Goal: Ask a question

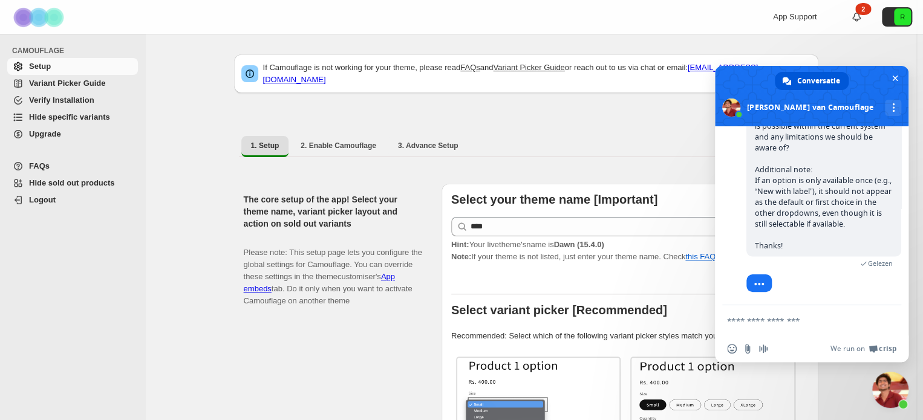
scroll to position [10957, 0]
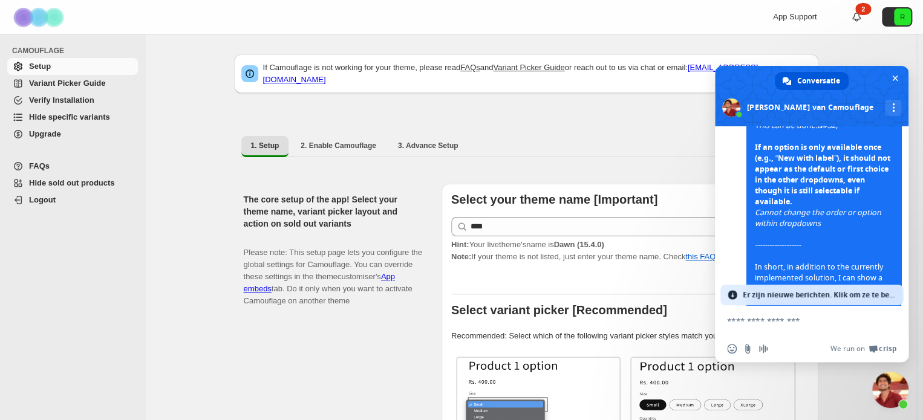
click at [806, 297] on span "Er zijn nieuwe berichten. Klik om ze te bekijken." at bounding box center [820, 295] width 154 height 21
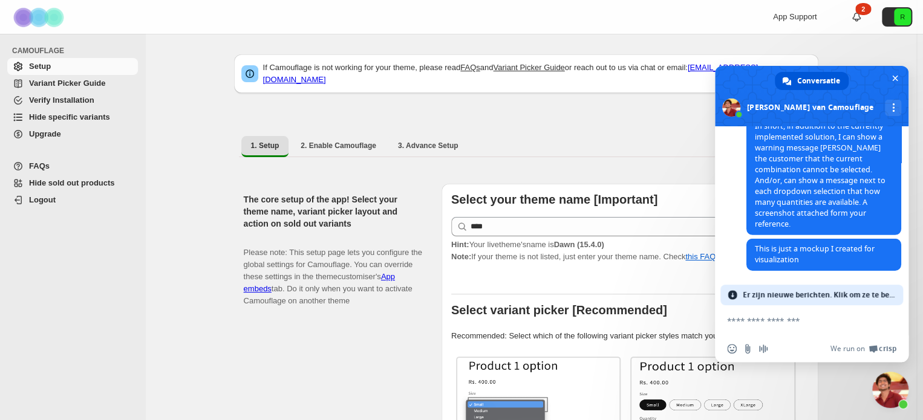
click at [836, 293] on span "Er zijn nieuwe berichten. Klik om ze te bekijken." at bounding box center [820, 295] width 154 height 21
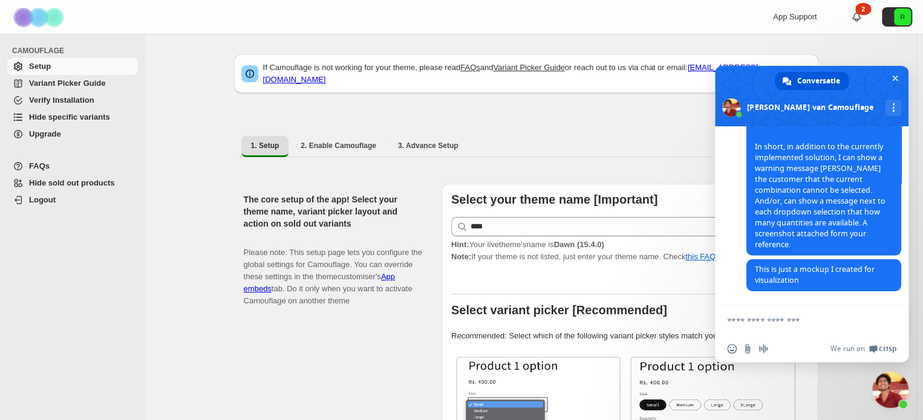
scroll to position [11061, 0]
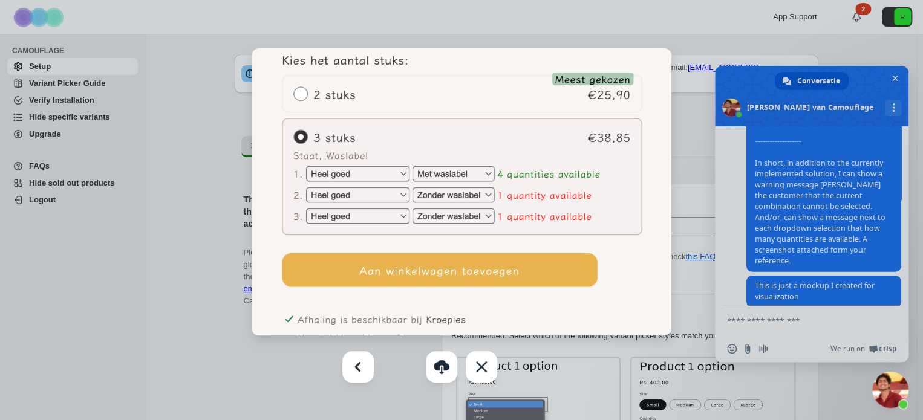
click at [904, 301] on div at bounding box center [461, 210] width 923 height 420
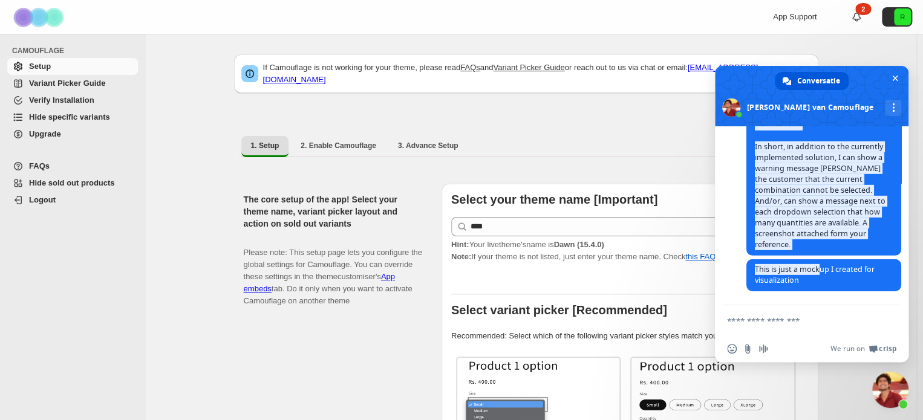
scroll to position [11210, 0]
drag, startPoint x: 818, startPoint y: 275, endPoint x: 752, endPoint y: 145, distance: 145.8
drag, startPoint x: 842, startPoint y: 357, endPoint x: 871, endPoint y: 316, distance: 50.3
click at [871, 316] on div "Camouflage Hallo! Waarmee kan ik u helpen? donderdag, [DATE] Thats very strange…" at bounding box center [812, 244] width 194 height 236
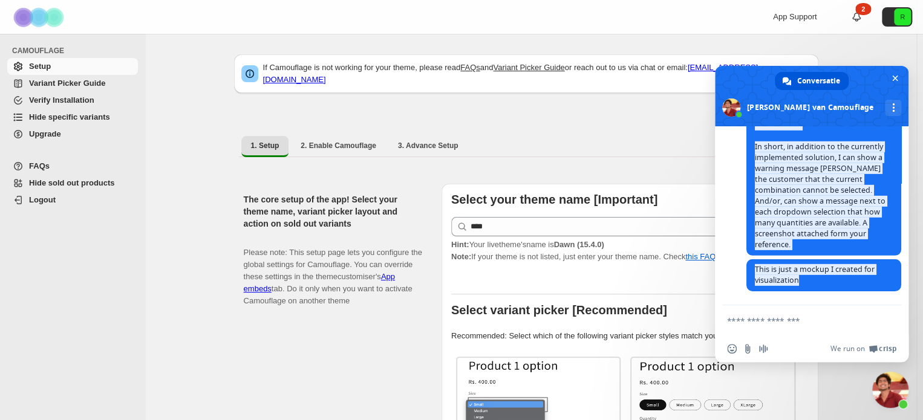
scroll to position [11658, 0]
copy div "“Lorem” ipsumdol sitam cons adipis elitse doei temporinc utlab. -> Etd magna al…"
click at [854, 283] on span "This is just a mockup I created for visualization" at bounding box center [823, 275] width 155 height 32
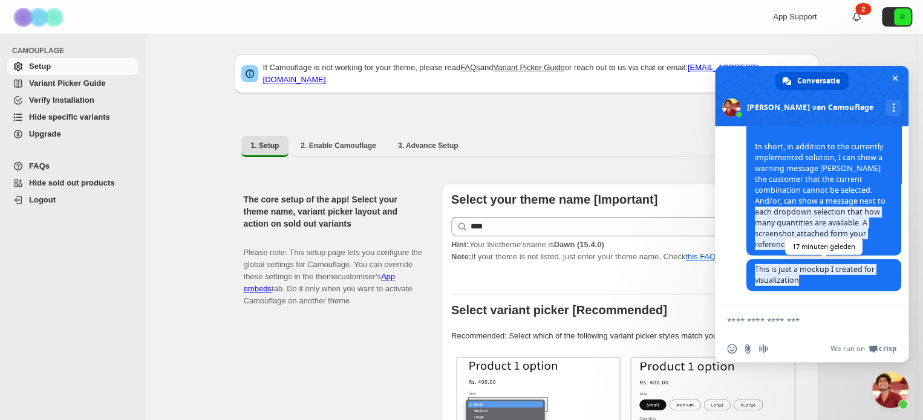
drag, startPoint x: 854, startPoint y: 283, endPoint x: 815, endPoint y: 281, distance: 39.4
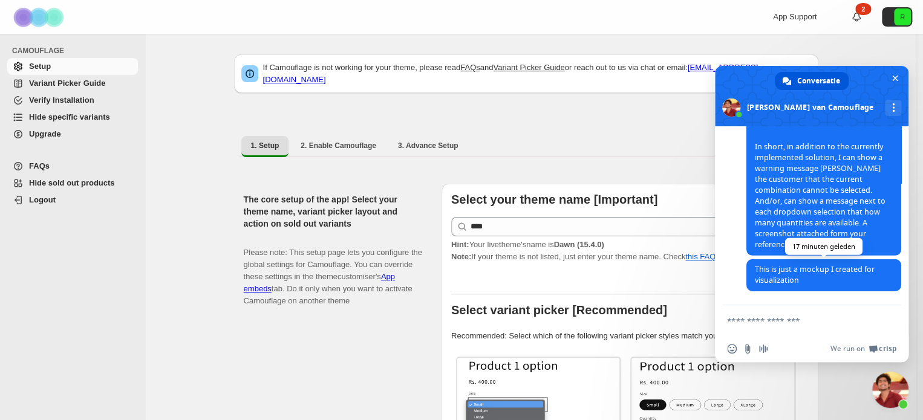
click at [815, 281] on span "This is just a mockup I created for visualization" at bounding box center [823, 275] width 155 height 32
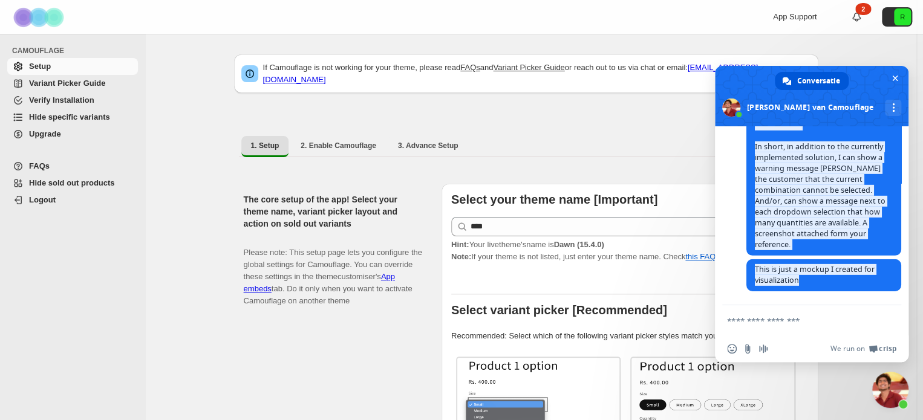
scroll to position [11151, 0]
drag, startPoint x: 808, startPoint y: 282, endPoint x: 754, endPoint y: 207, distance: 91.8
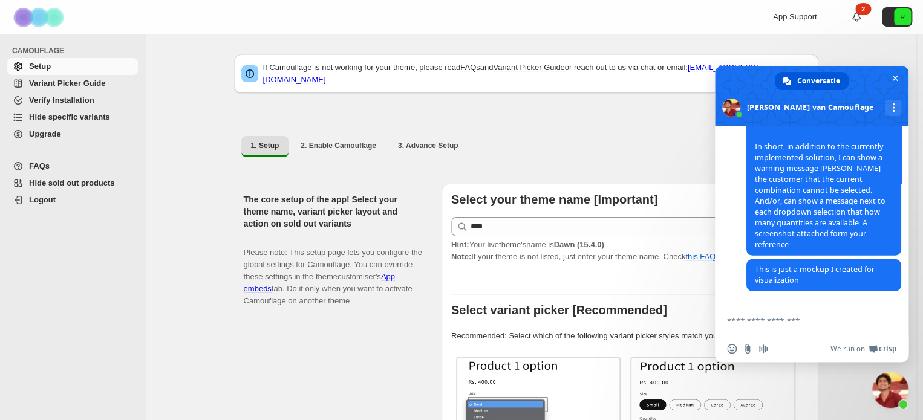
drag, startPoint x: 754, startPoint y: 205, endPoint x: 793, endPoint y: 207, distance: 39.4
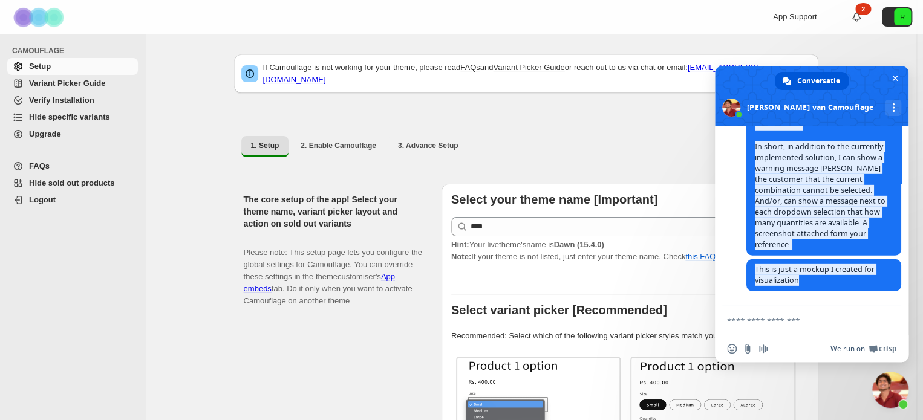
scroll to position [11658, 0]
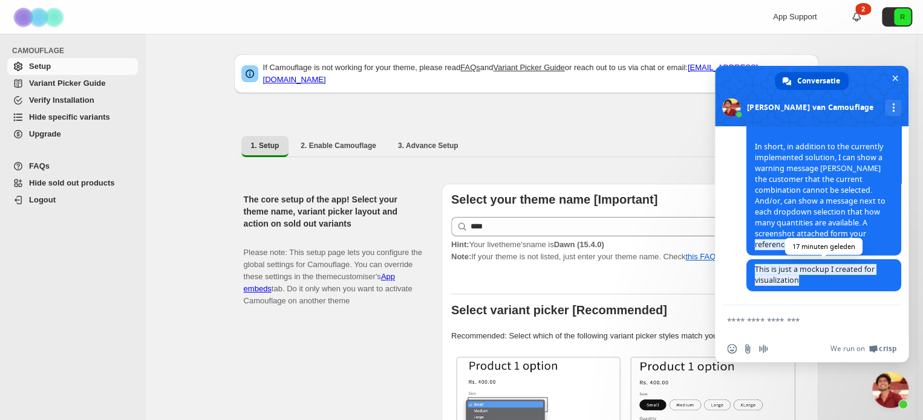
drag, startPoint x: 754, startPoint y: 202, endPoint x: 817, endPoint y: 279, distance: 100.1
click at [812, 283] on span "This is just a mockup I created for visualization" at bounding box center [823, 275] width 155 height 32
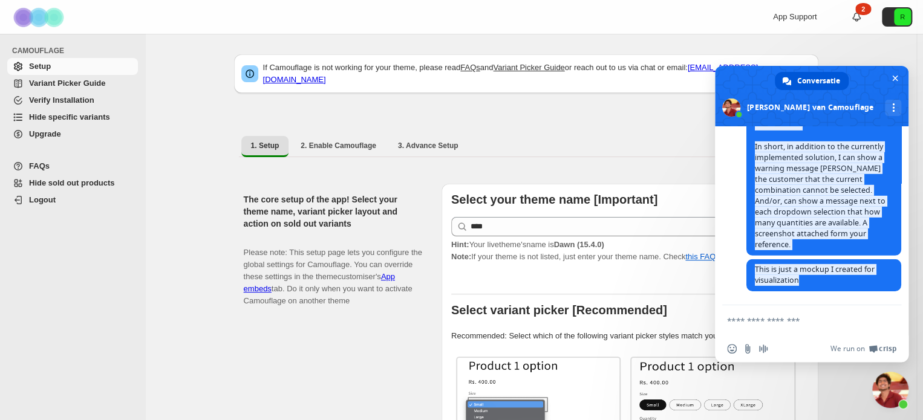
scroll to position [11101, 0]
drag, startPoint x: 810, startPoint y: 282, endPoint x: 760, endPoint y: 246, distance: 62.4
drag, startPoint x: 758, startPoint y: 252, endPoint x: 830, endPoint y: 272, distance: 74.7
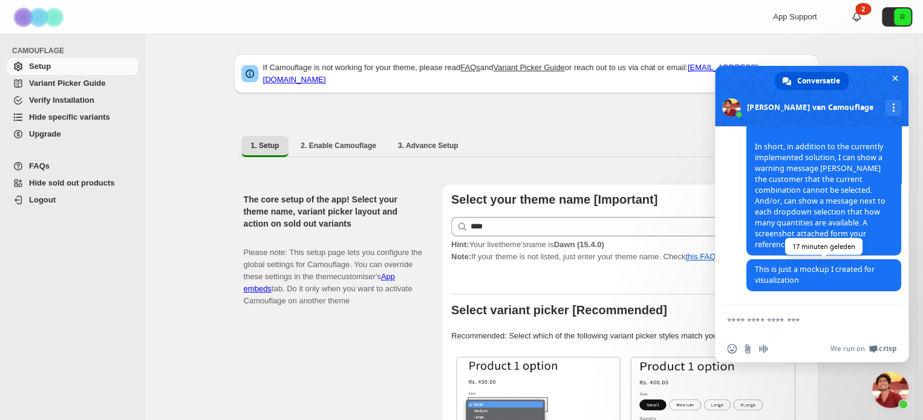
drag, startPoint x: 830, startPoint y: 272, endPoint x: 829, endPoint y: 279, distance: 7.3
click at [829, 279] on span "This is just a mockup I created for visualization" at bounding box center [823, 275] width 155 height 32
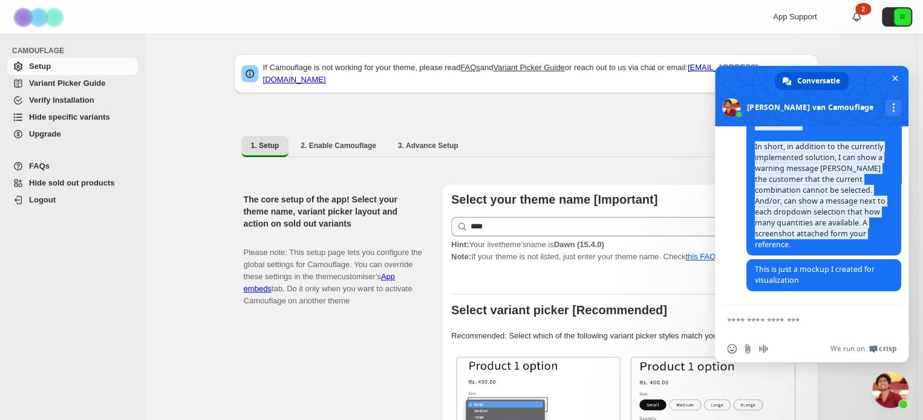
drag, startPoint x: 755, startPoint y: 184, endPoint x: 819, endPoint y: 243, distance: 87.3
copy span "“Lorem” ipsumdol sitam cons adipis elitse doei temporinc utlab. -> Etd magna al…"
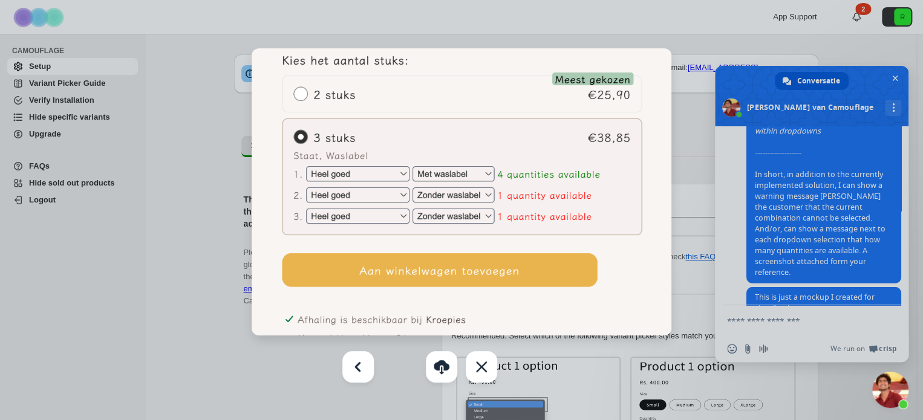
click at [851, 227] on div at bounding box center [461, 210] width 923 height 420
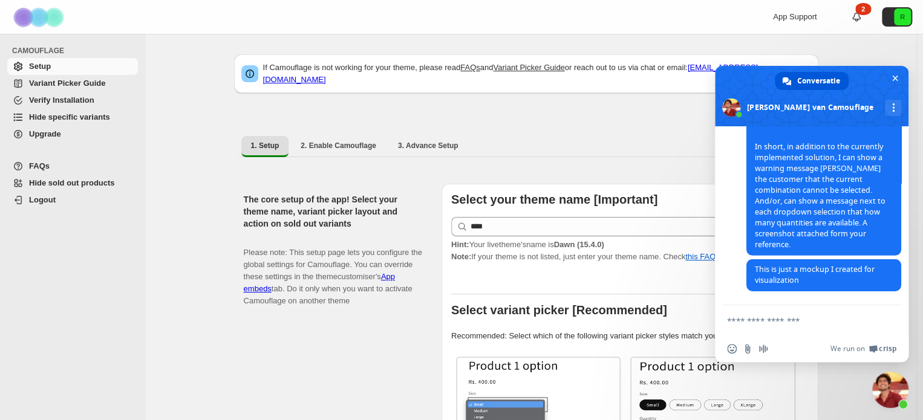
scroll to position [11430, 0]
drag, startPoint x: 833, startPoint y: 169, endPoint x: 755, endPoint y: 236, distance: 102.5
copy span "If an option is only available once (e.g., “New with label”), it should not app…"
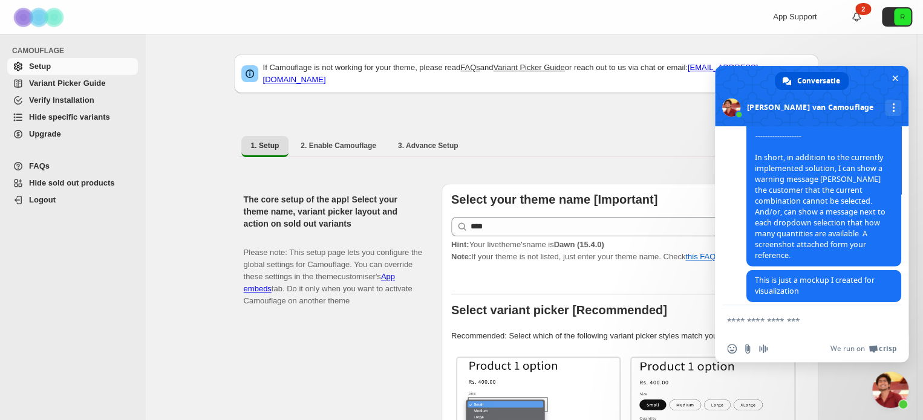
scroll to position [11051, 0]
